Goal: Information Seeking & Learning: Learn about a topic

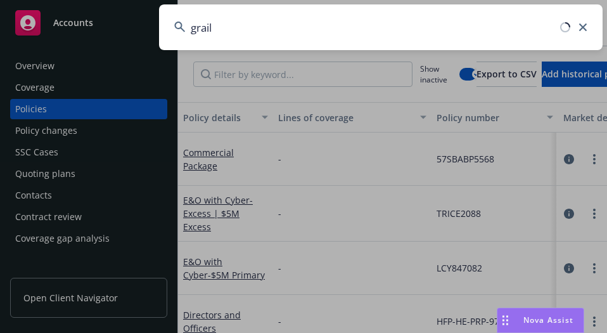
type input "grail"
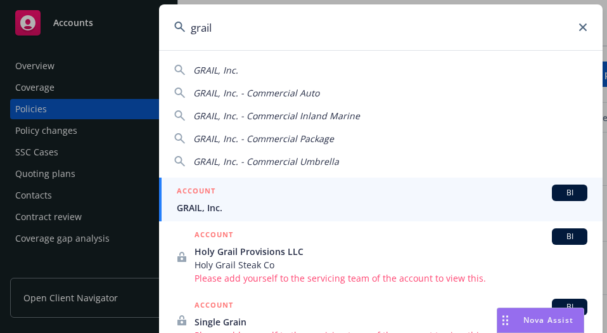
click at [355, 202] on span "GRAIL, Inc." at bounding box center [382, 207] width 411 height 13
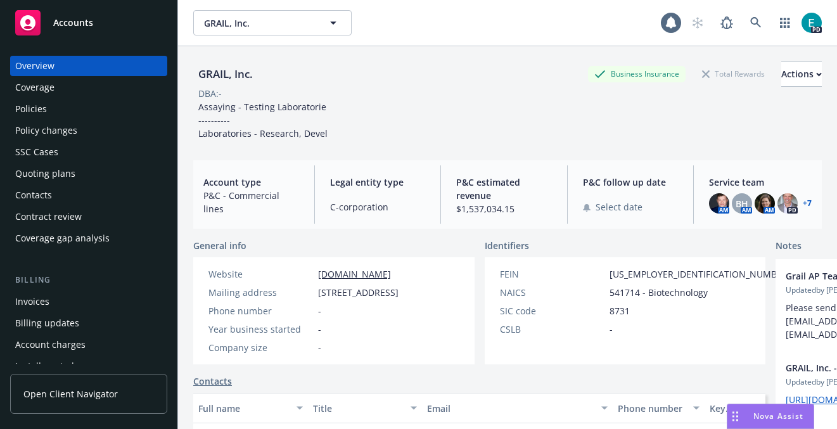
click at [27, 108] on div "Policies" at bounding box center [31, 109] width 32 height 20
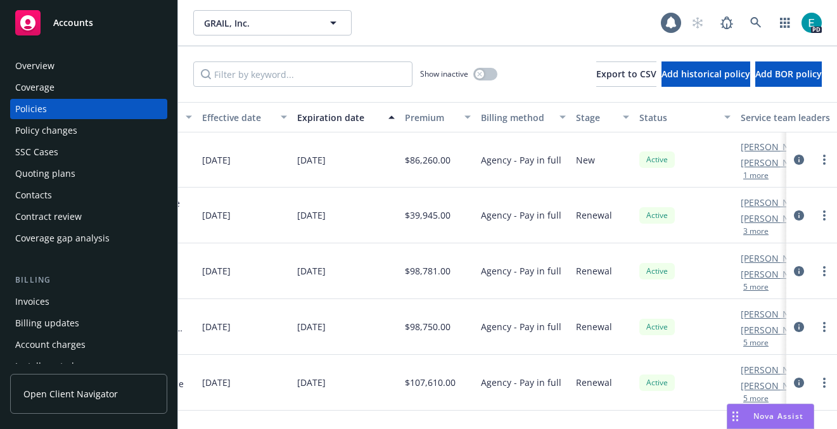
scroll to position [0, 564]
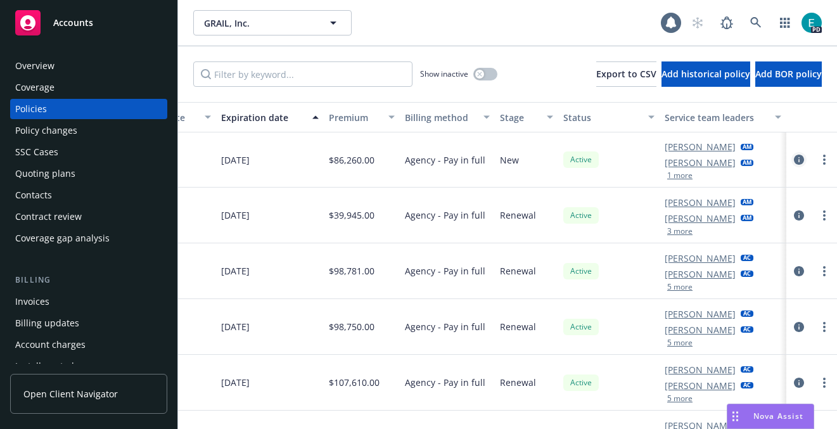
click at [607, 158] on icon "circleInformation" at bounding box center [799, 160] width 10 height 10
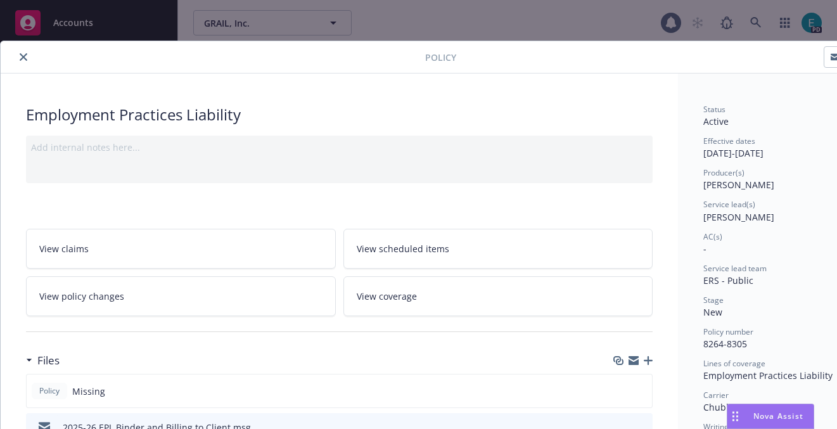
click at [23, 58] on icon "close" at bounding box center [24, 57] width 8 height 8
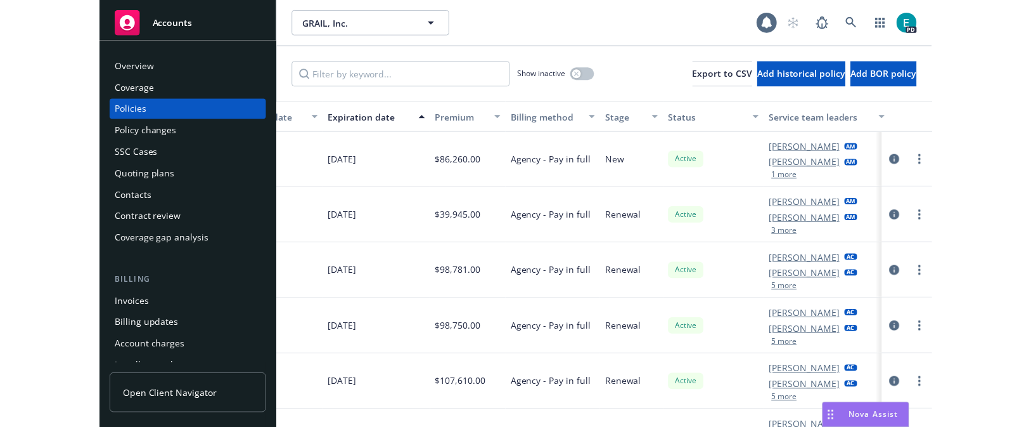
scroll to position [0, 564]
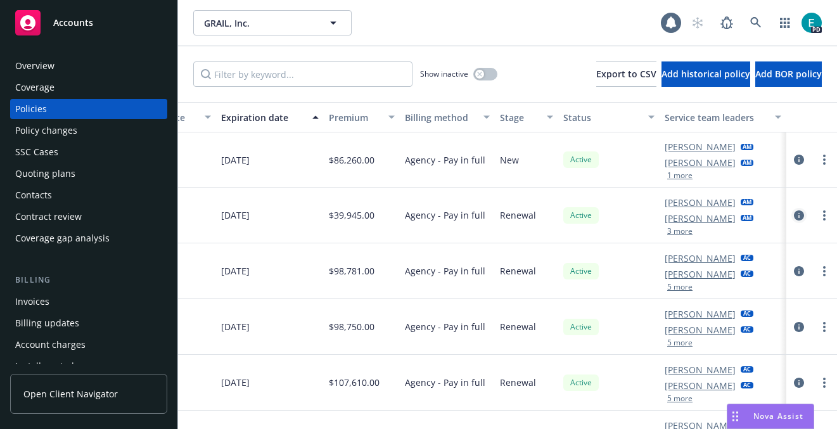
click at [607, 216] on icon "circleInformation" at bounding box center [799, 215] width 10 height 10
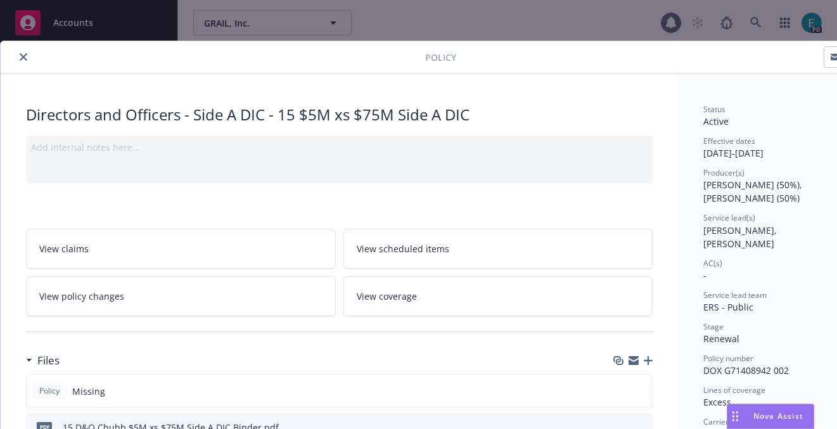
drag, startPoint x: 25, startPoint y: 57, endPoint x: 165, endPoint y: 120, distance: 153.5
click at [25, 57] on icon "close" at bounding box center [24, 57] width 8 height 8
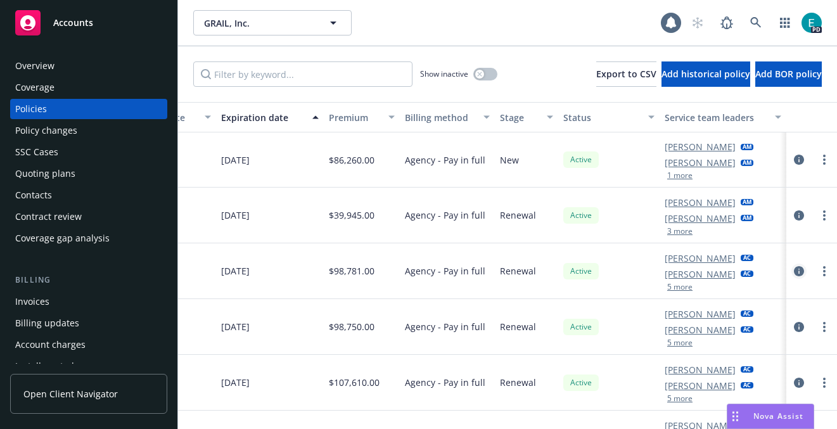
click at [607, 271] on icon "circleInformation" at bounding box center [799, 271] width 10 height 10
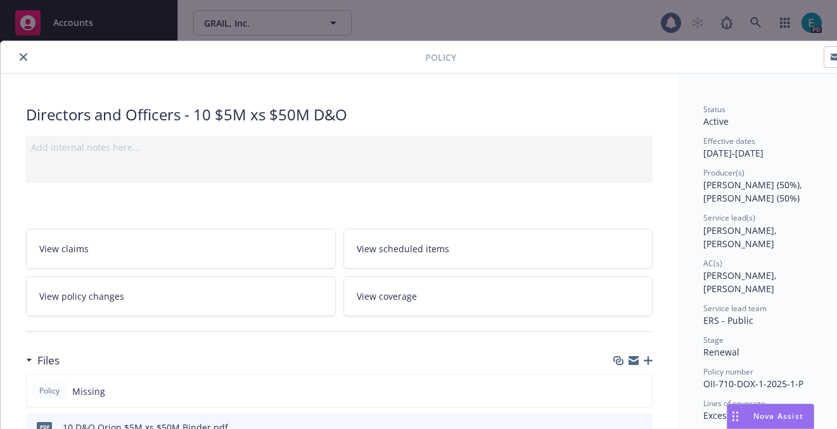
click at [20, 56] on icon "close" at bounding box center [24, 57] width 8 height 8
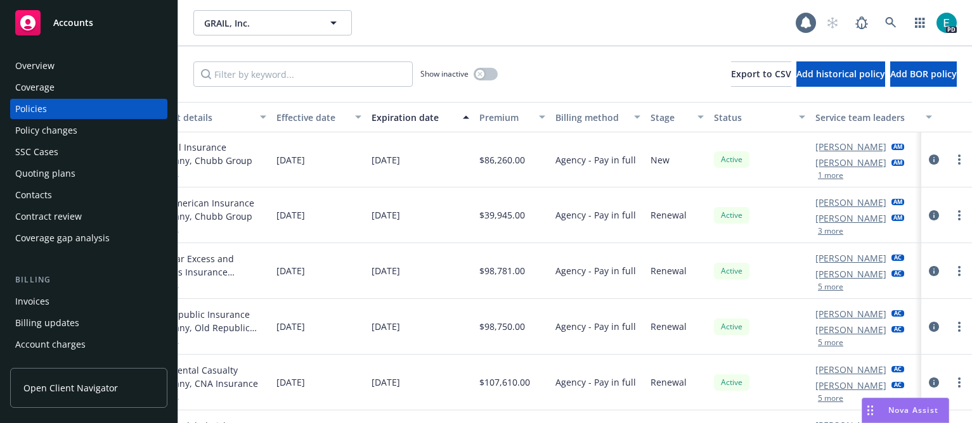
scroll to position [0, 430]
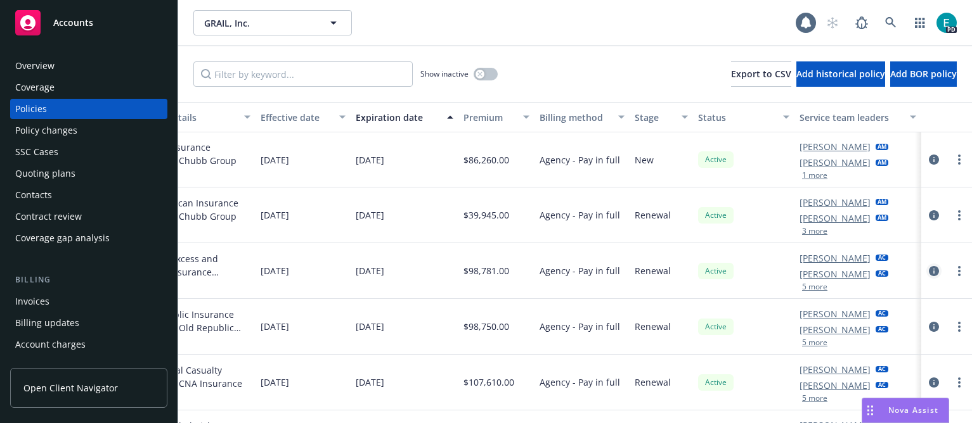
click at [607, 271] on icon "circleInformation" at bounding box center [934, 271] width 10 height 10
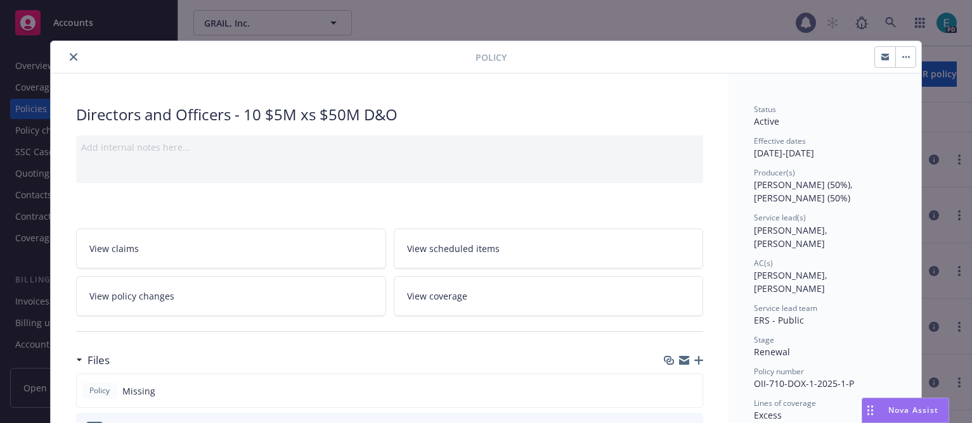
scroll to position [38, 0]
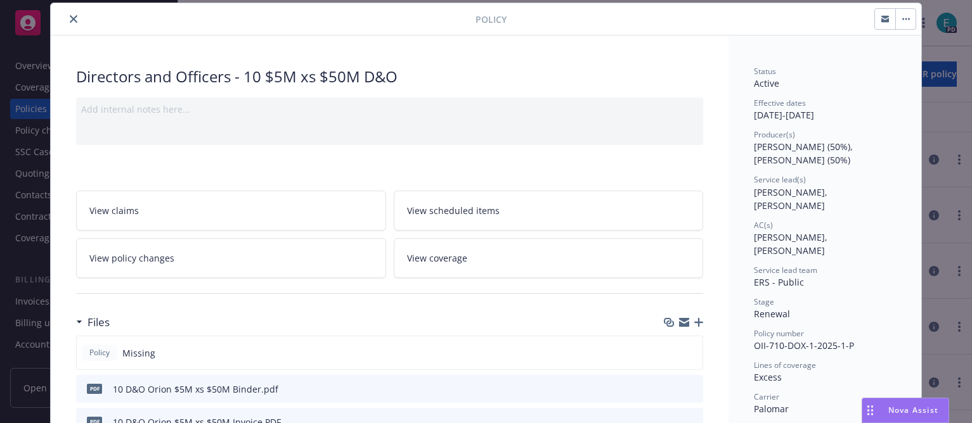
drag, startPoint x: 74, startPoint y: 16, endPoint x: 430, endPoint y: 155, distance: 383.2
click at [74, 16] on icon "close" at bounding box center [74, 19] width 8 height 8
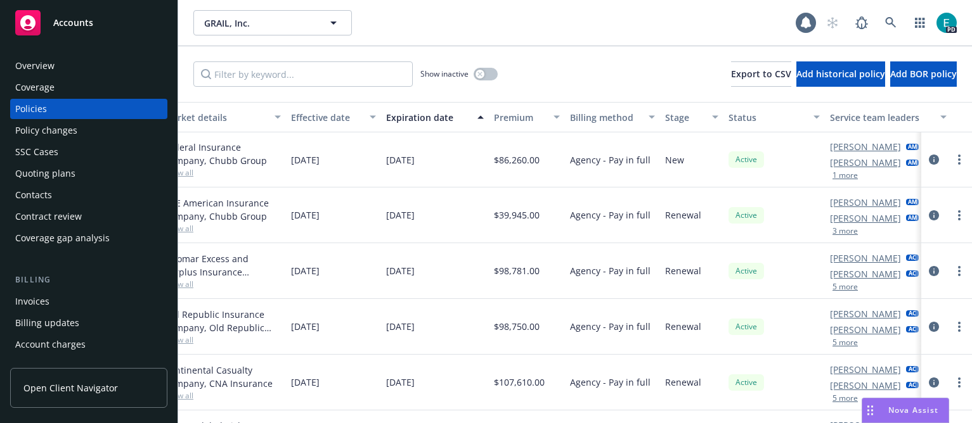
scroll to position [0, 430]
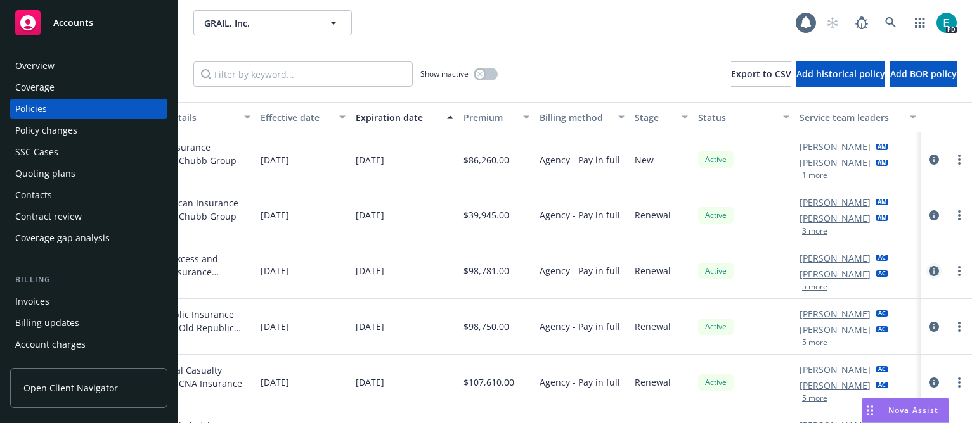
click at [607, 273] on icon "circleInformation" at bounding box center [934, 271] width 10 height 10
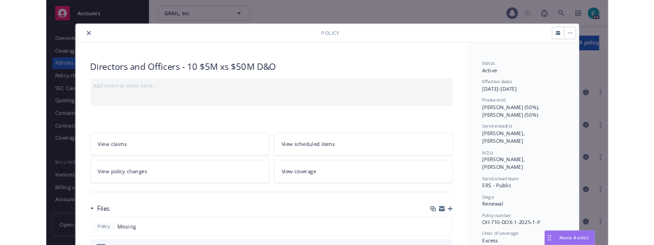
scroll to position [38, 0]
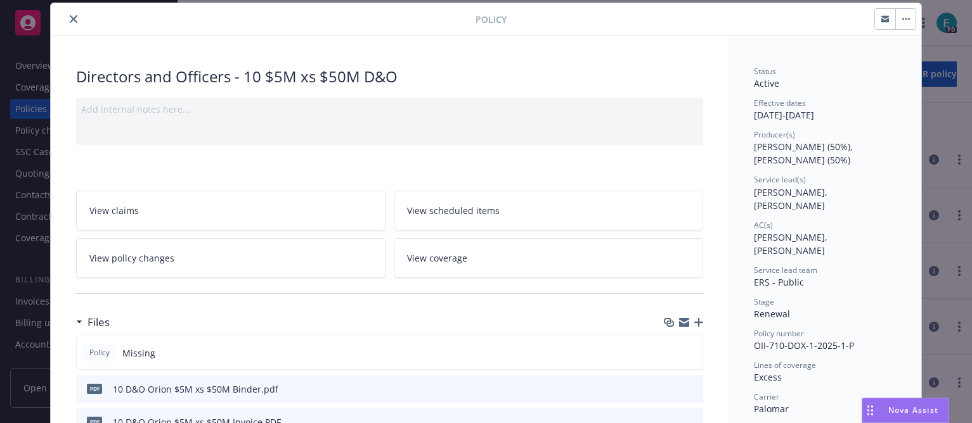
click at [72, 19] on icon "close" at bounding box center [74, 19] width 8 height 8
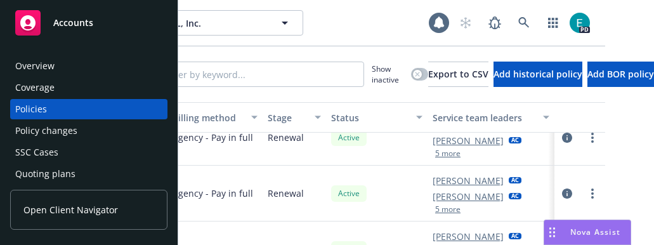
scroll to position [131, 748]
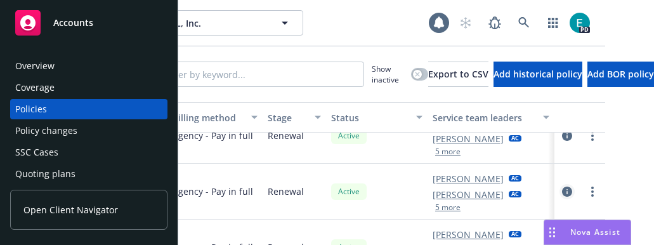
click at [559, 189] on link "circleInformation" at bounding box center [566, 191] width 15 height 15
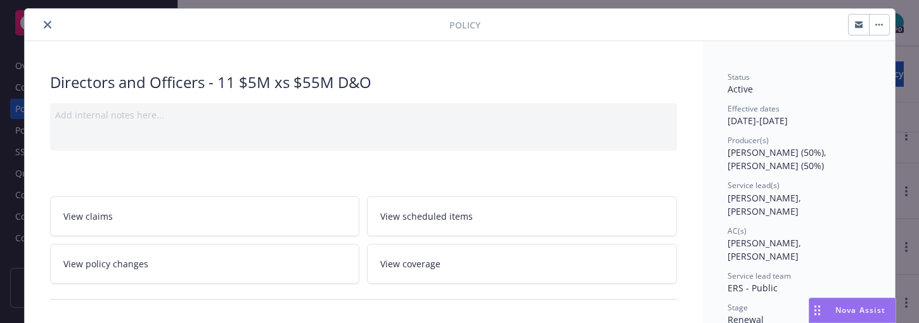
scroll to position [32, 0]
drag, startPoint x: 53, startPoint y: 27, endPoint x: 60, endPoint y: 30, distance: 8.2
click at [53, 27] on button "close" at bounding box center [47, 25] width 15 height 15
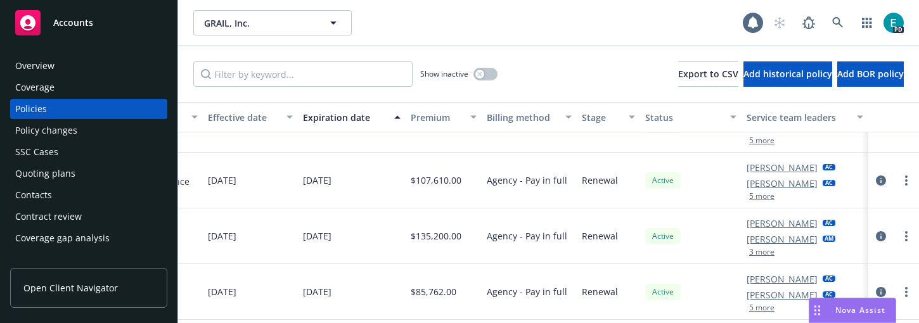
scroll to position [193, 482]
click at [607, 236] on icon "circleInformation" at bounding box center [881, 236] width 10 height 10
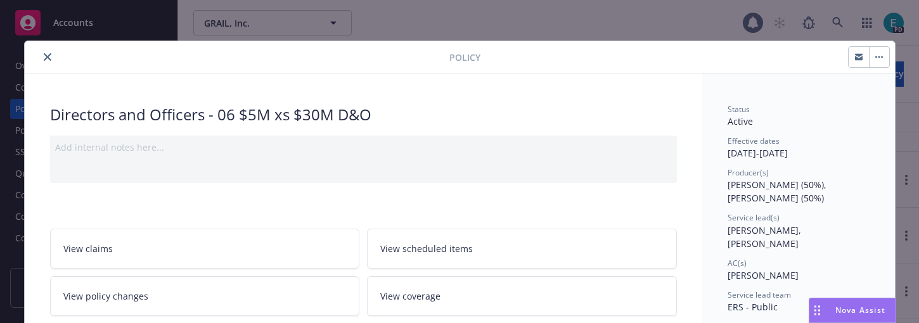
click at [42, 53] on button "close" at bounding box center [47, 56] width 15 height 15
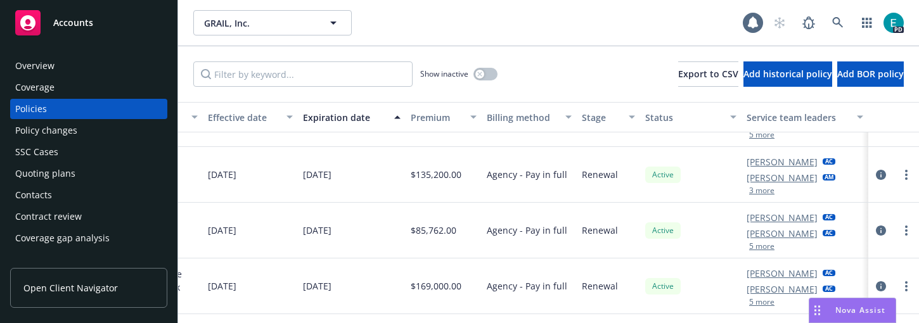
scroll to position [253, 482]
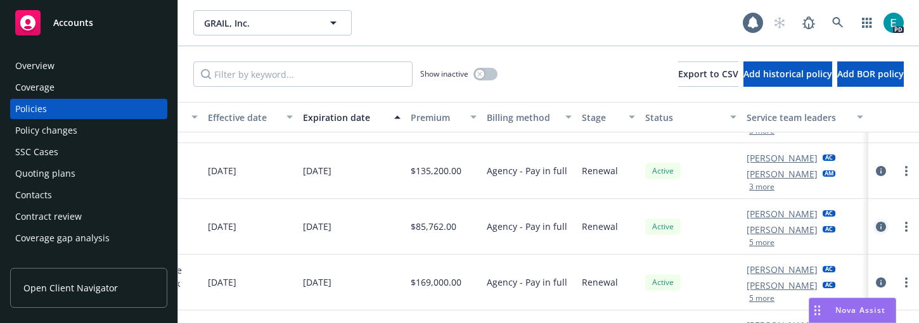
click at [607, 226] on icon "circleInformation" at bounding box center [881, 227] width 10 height 10
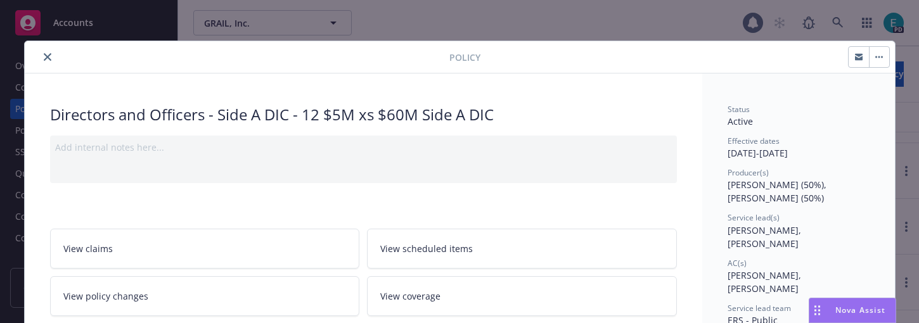
click at [44, 55] on icon "close" at bounding box center [48, 57] width 8 height 8
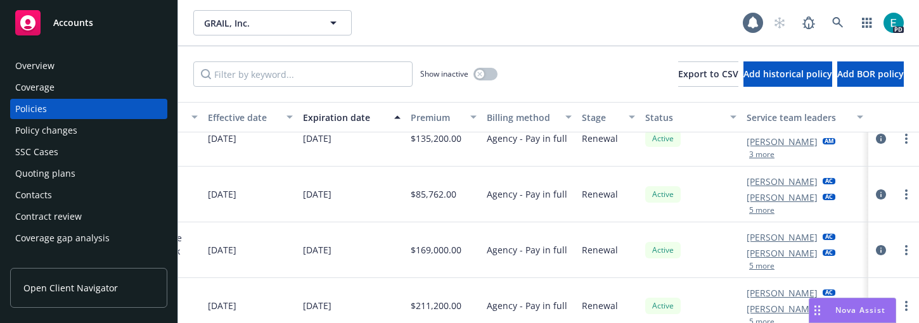
scroll to position [297, 482]
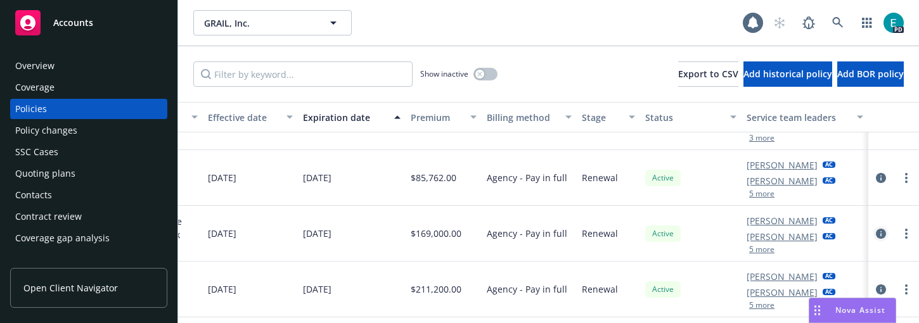
click at [607, 234] on icon "circleInformation" at bounding box center [881, 234] width 10 height 10
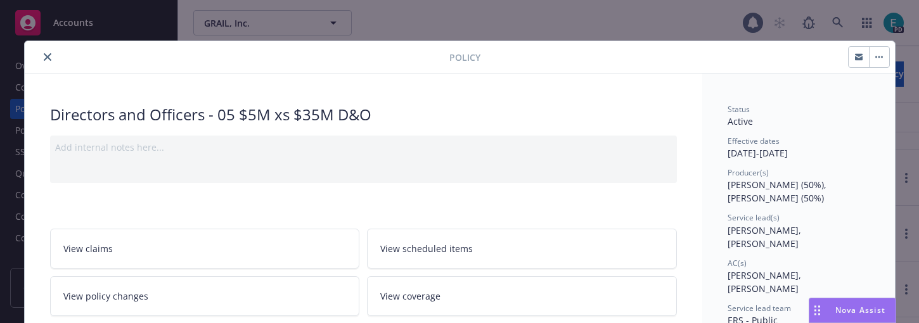
click at [51, 58] on button "close" at bounding box center [47, 56] width 15 height 15
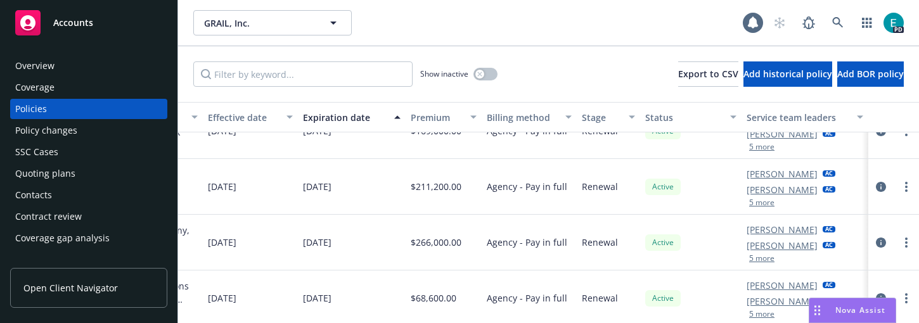
scroll to position [397, 482]
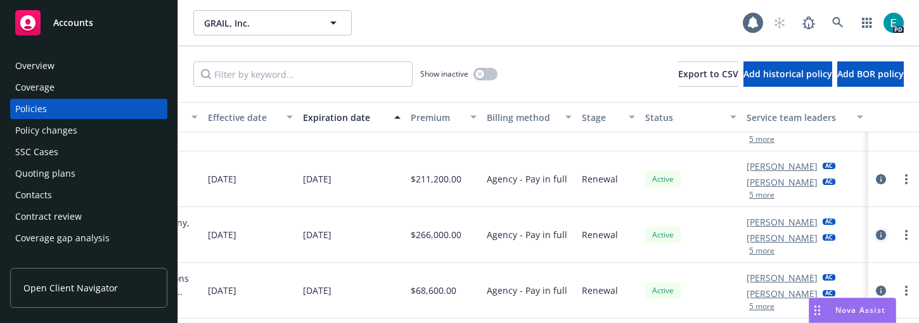
click at [607, 233] on icon "circleInformation" at bounding box center [881, 235] width 10 height 10
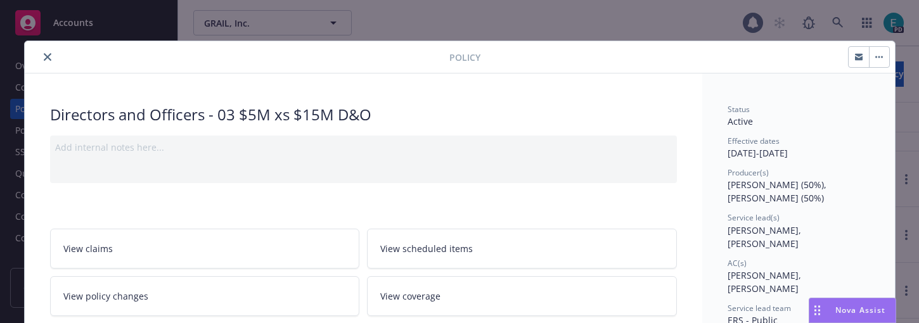
click at [47, 59] on icon "close" at bounding box center [48, 57] width 8 height 8
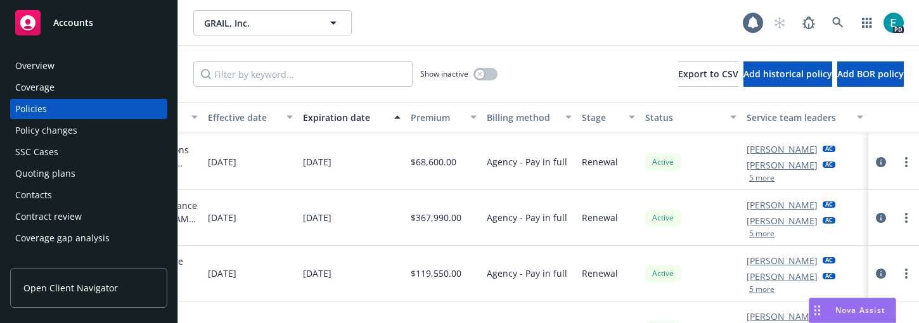
scroll to position [513, 482]
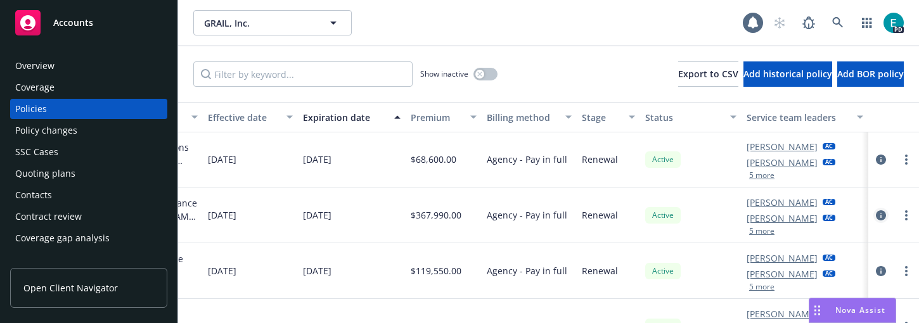
click at [607, 213] on link "circleInformation" at bounding box center [881, 215] width 15 height 15
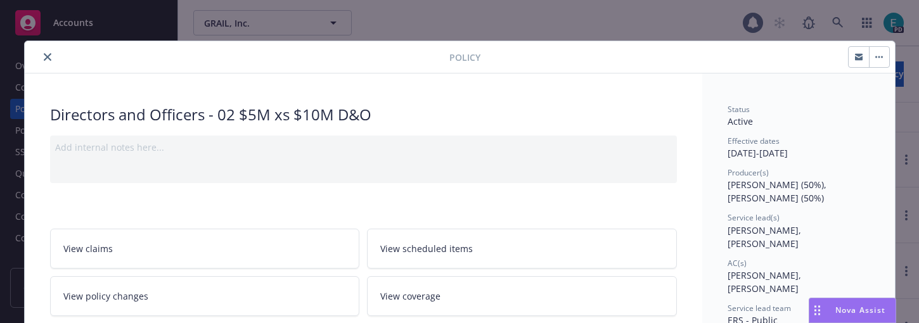
click at [42, 56] on button "close" at bounding box center [47, 56] width 15 height 15
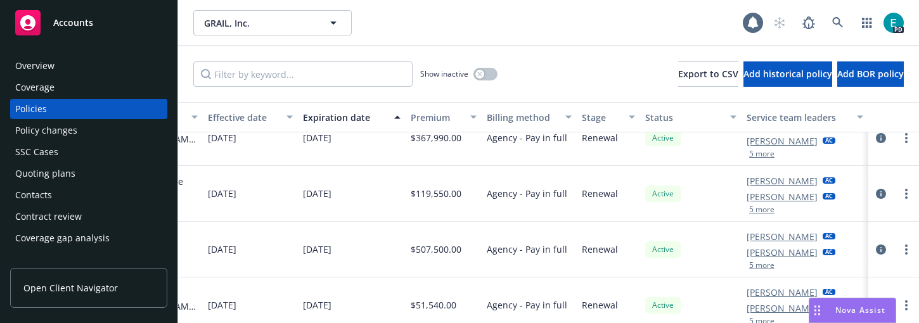
scroll to position [590, 482]
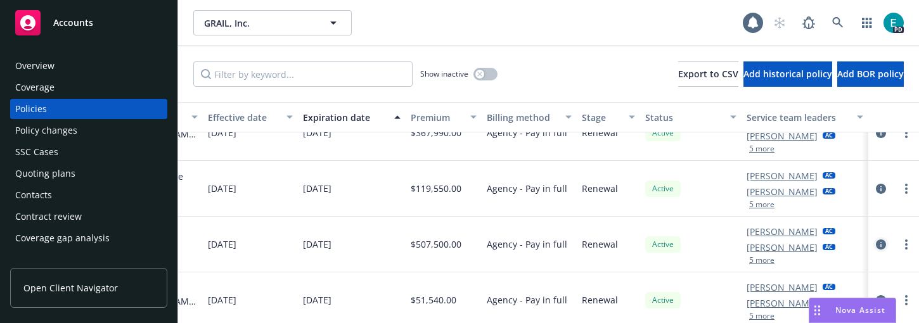
click at [607, 243] on icon "circleInformation" at bounding box center [881, 245] width 10 height 10
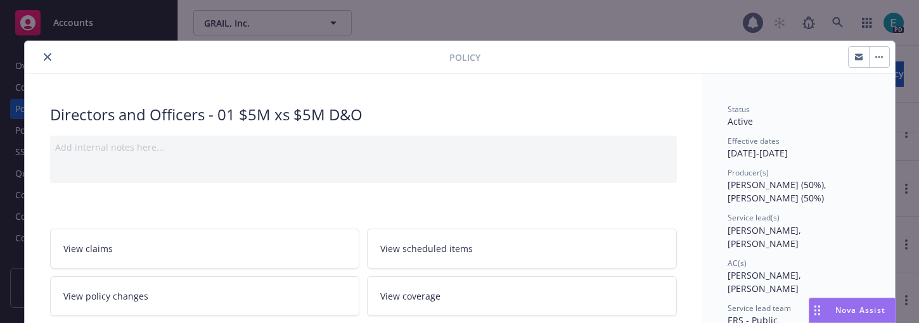
click at [49, 57] on icon "close" at bounding box center [48, 57] width 8 height 8
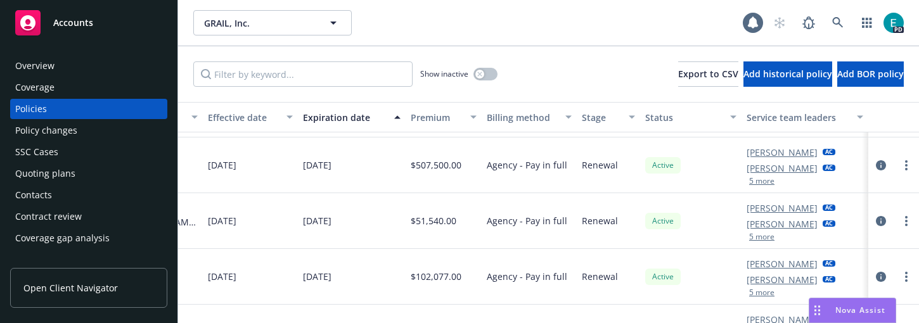
scroll to position [669, 482]
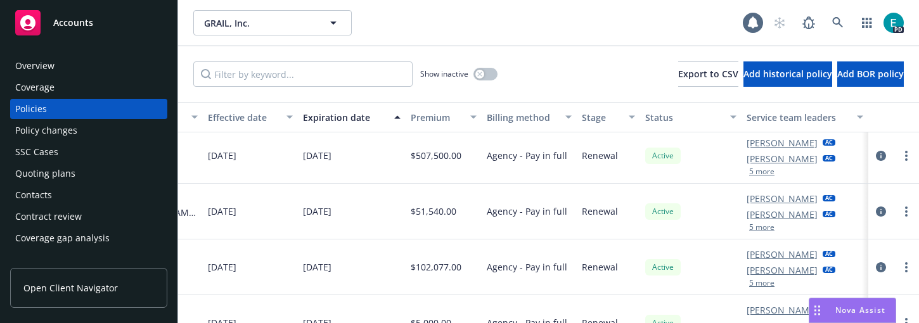
drag, startPoint x: 883, startPoint y: 210, endPoint x: 856, endPoint y: 216, distance: 28.0
click at [607, 210] on icon "circleInformation" at bounding box center [881, 212] width 10 height 10
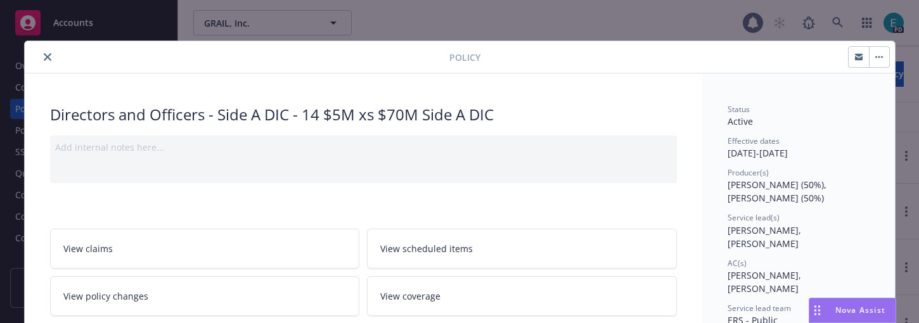
drag, startPoint x: 42, startPoint y: 55, endPoint x: 313, endPoint y: 147, distance: 285.3
click at [42, 55] on button "close" at bounding box center [47, 56] width 15 height 15
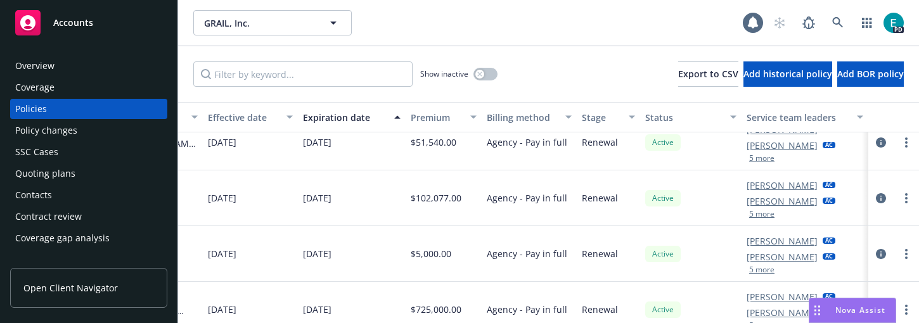
scroll to position [747, 482]
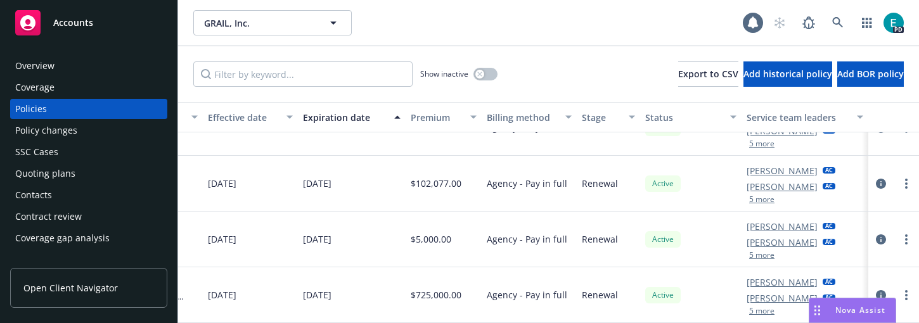
drag, startPoint x: 884, startPoint y: 239, endPoint x: 855, endPoint y: 243, distance: 29.5
click at [607, 240] on icon "circleInformation" at bounding box center [881, 240] width 10 height 10
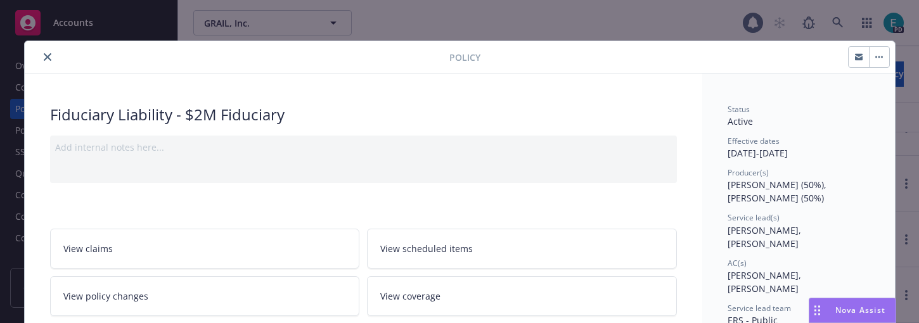
click at [44, 58] on icon "close" at bounding box center [48, 57] width 8 height 8
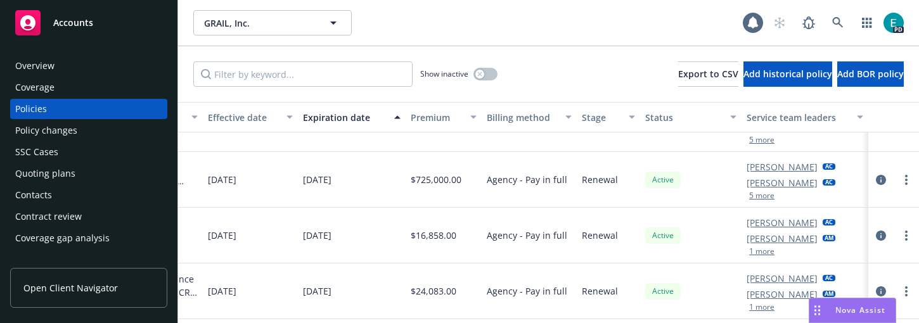
scroll to position [855, 482]
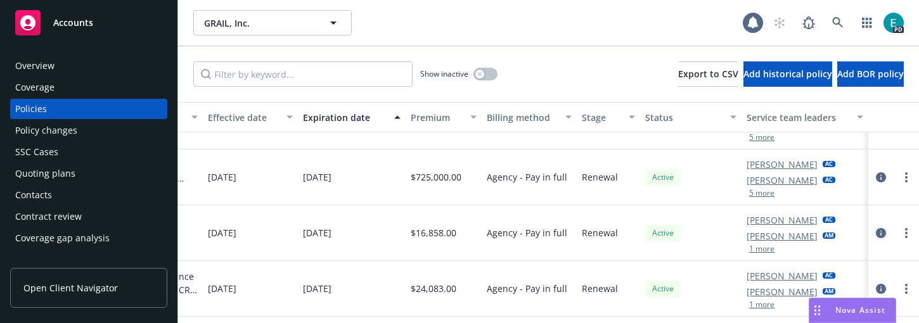
click at [607, 233] on icon "circleInformation" at bounding box center [881, 233] width 10 height 10
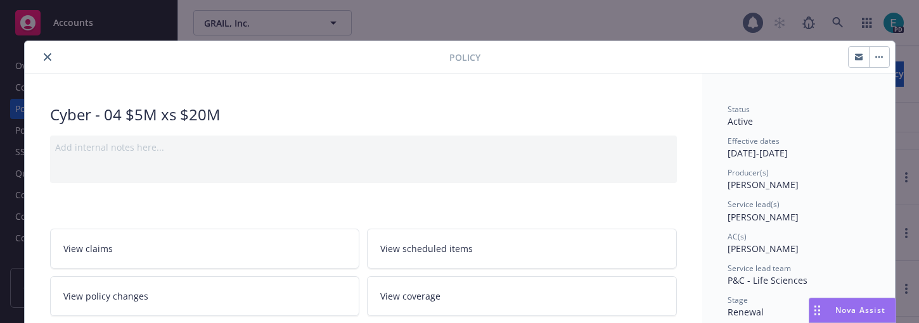
click at [49, 56] on icon "close" at bounding box center [48, 57] width 8 height 8
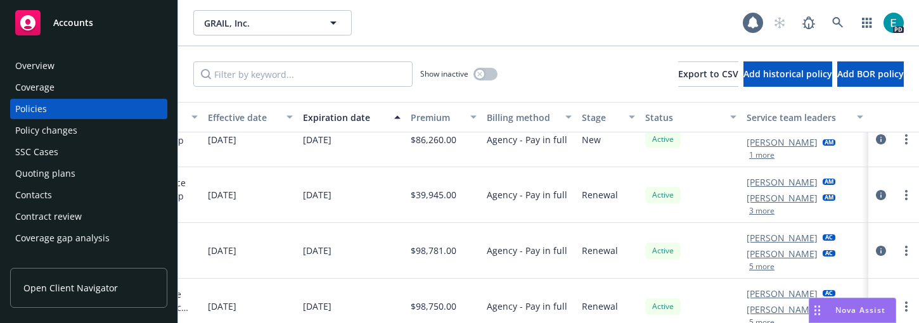
scroll to position [0, 482]
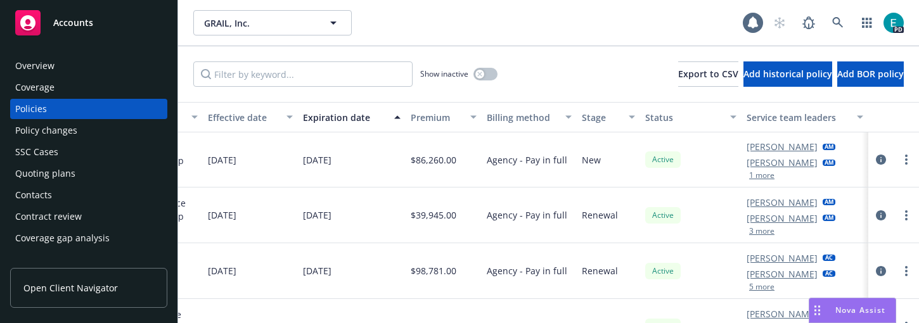
click at [607, 178] on button "1 more" at bounding box center [761, 176] width 25 height 8
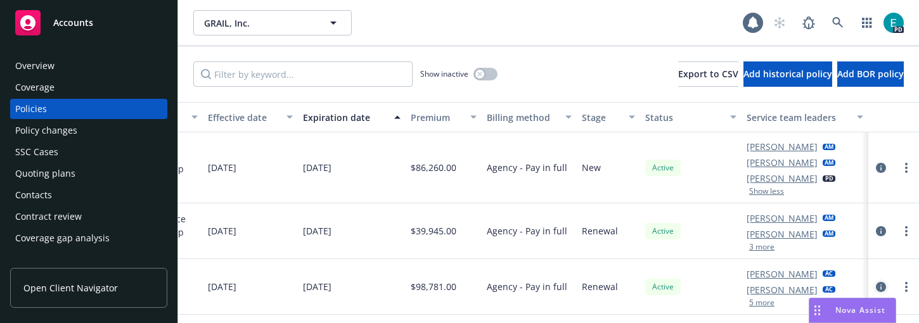
click at [607, 287] on icon "circleInformation" at bounding box center [881, 287] width 10 height 10
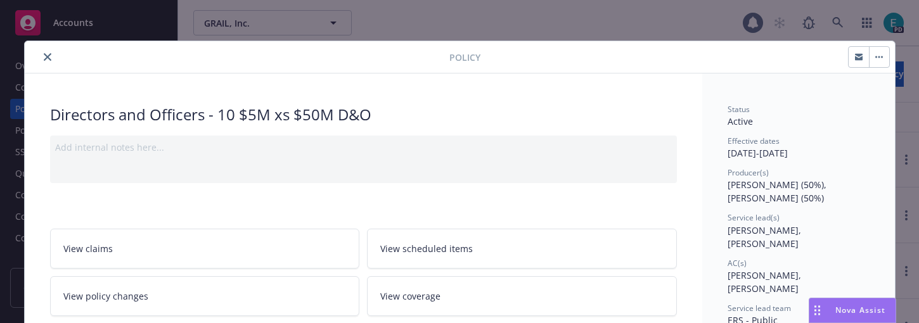
scroll to position [38, 0]
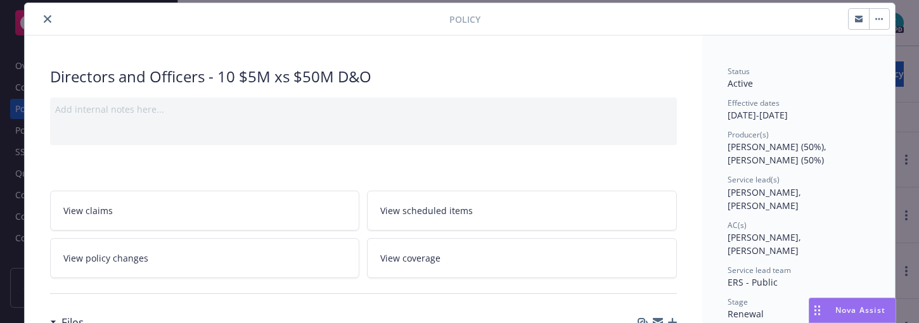
click at [46, 20] on icon "close" at bounding box center [48, 19] width 8 height 8
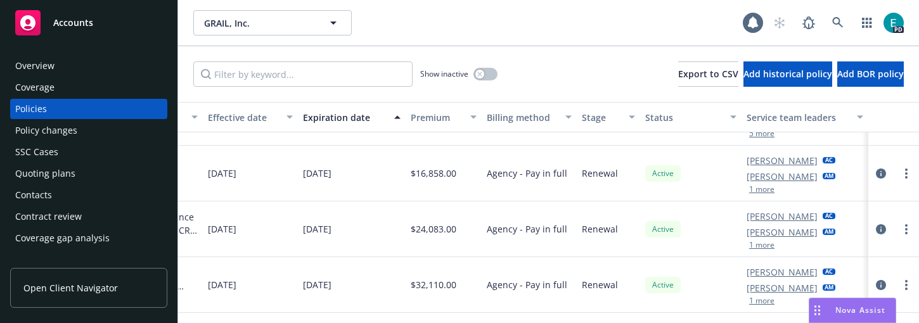
scroll to position [910, 482]
click at [607, 227] on icon "circleInformation" at bounding box center [881, 229] width 10 height 10
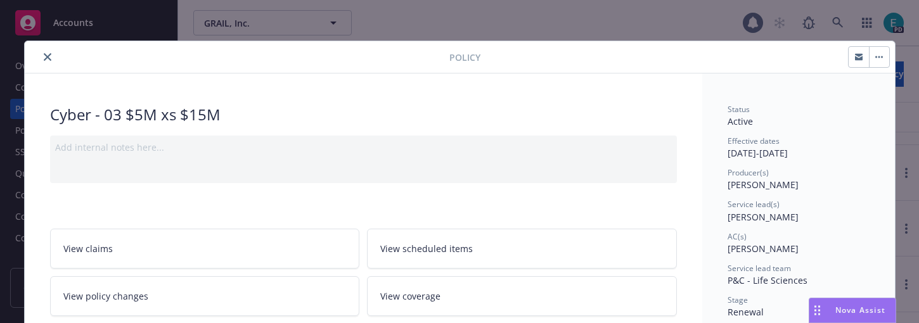
click at [45, 56] on icon "close" at bounding box center [48, 57] width 8 height 8
